Goal: Book appointment/travel/reservation

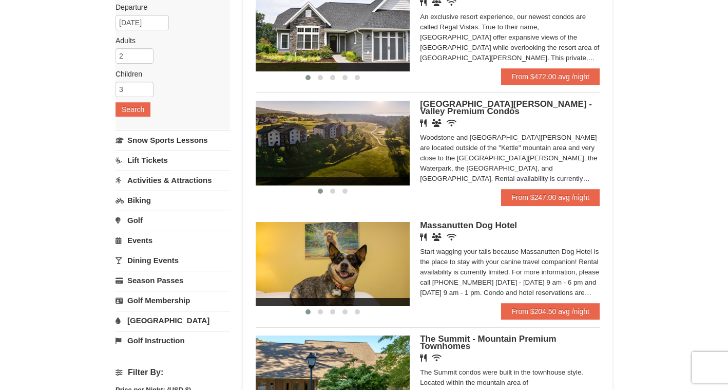
scroll to position [124, 0]
click at [393, 262] on img at bounding box center [333, 264] width 154 height 84
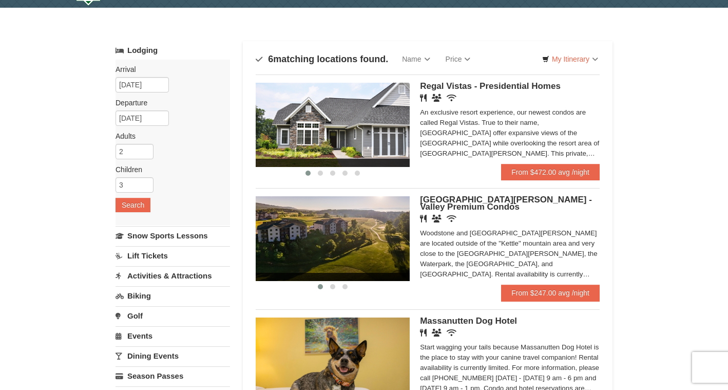
scroll to position [23, 0]
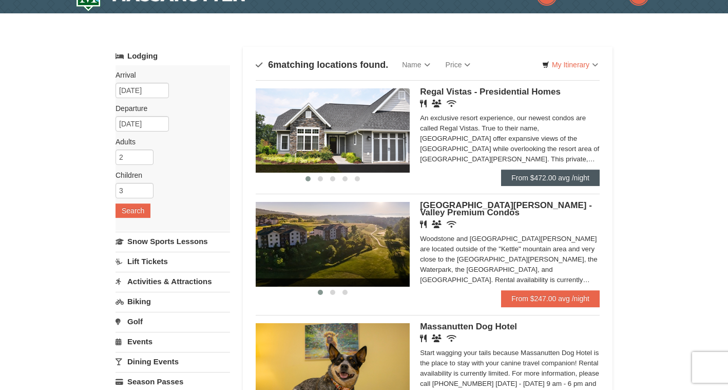
click at [557, 174] on link "From $472.00 avg /night" at bounding box center [550, 178] width 99 height 16
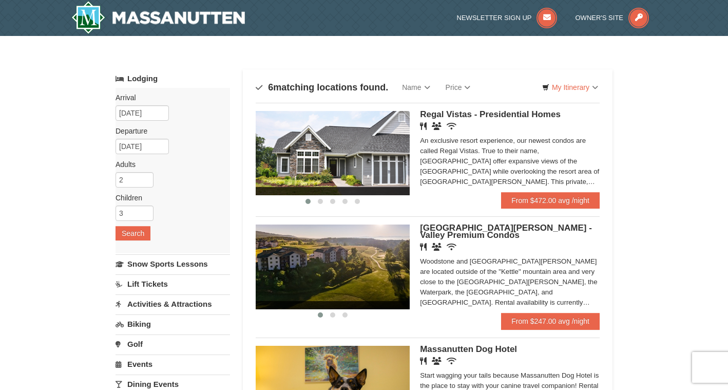
scroll to position [0, 0]
click at [174, 16] on img at bounding box center [158, 17] width 174 height 33
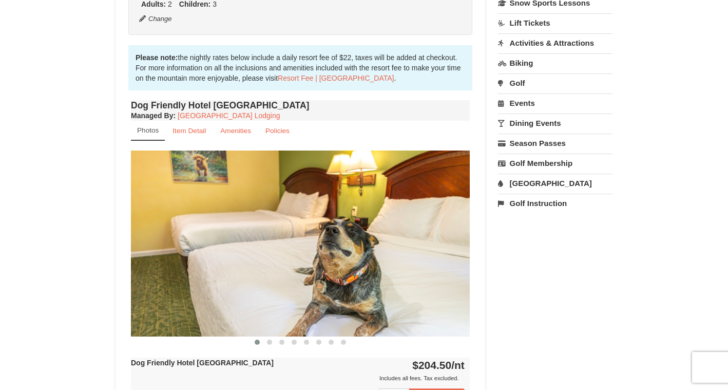
scroll to position [286, 0]
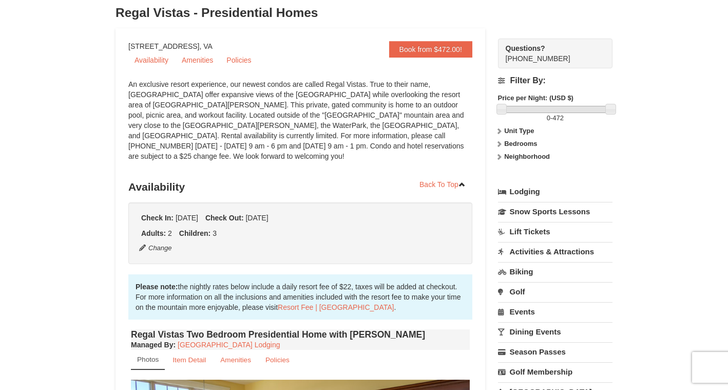
scroll to position [72, 0]
click at [243, 60] on link "Policies" at bounding box center [238, 59] width 37 height 15
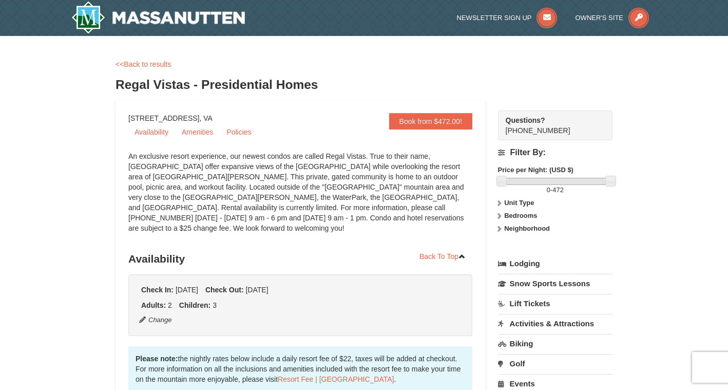
scroll to position [0, 0]
